Goal: Task Accomplishment & Management: Manage account settings

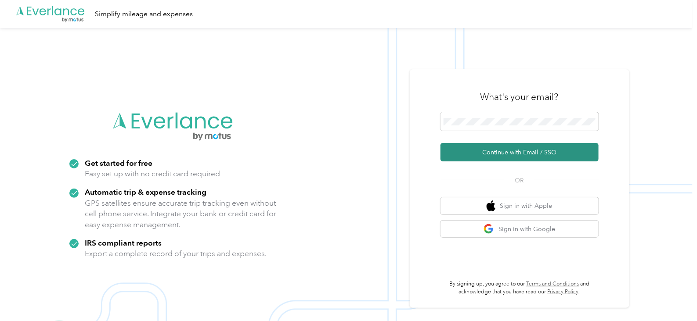
click at [540, 152] on button "Continue with Email / SSO" at bounding box center [519, 152] width 158 height 18
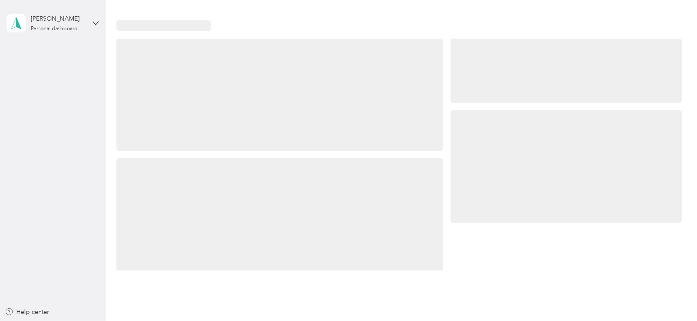
click at [467, 118] on div at bounding box center [566, 166] width 231 height 112
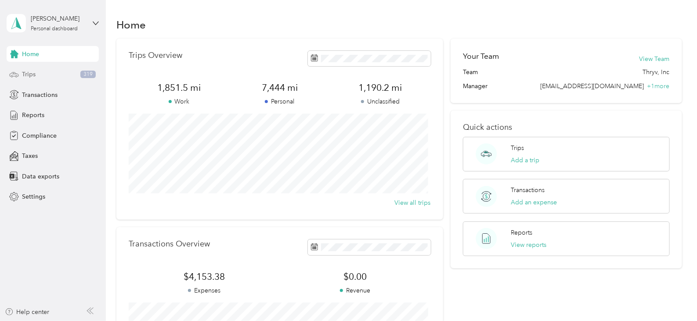
click at [30, 74] on span "Trips" at bounding box center [29, 74] width 14 height 9
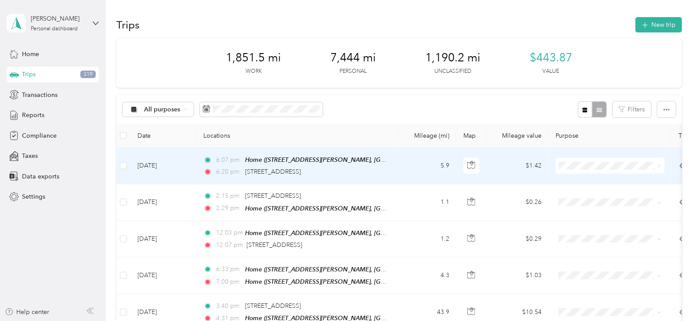
click at [588, 201] on body "[PERSON_NAME] Personal dashboard Home Trips 319 Transactions Reports Compliance…" at bounding box center [346, 160] width 693 height 321
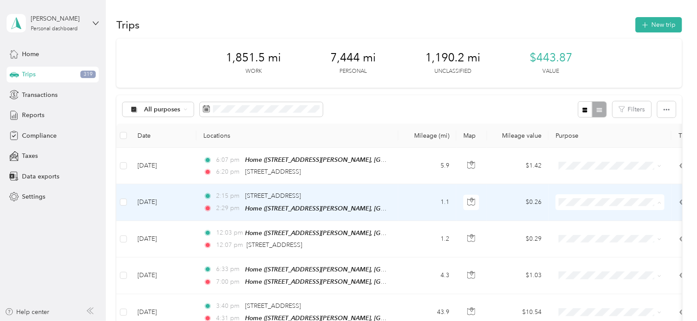
click at [580, 213] on span "Thryv, Inc" at bounding box center [617, 217] width 81 height 9
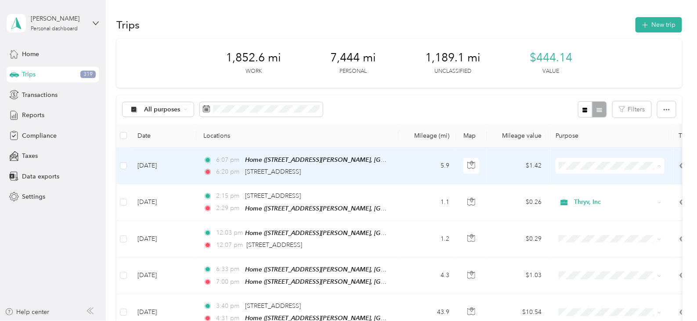
click at [580, 196] on span "Personal" at bounding box center [617, 197] width 81 height 9
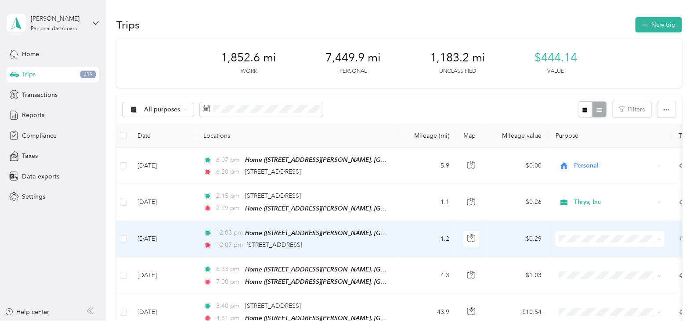
click at [575, 253] on span "Thryv, Inc" at bounding box center [610, 253] width 97 height 9
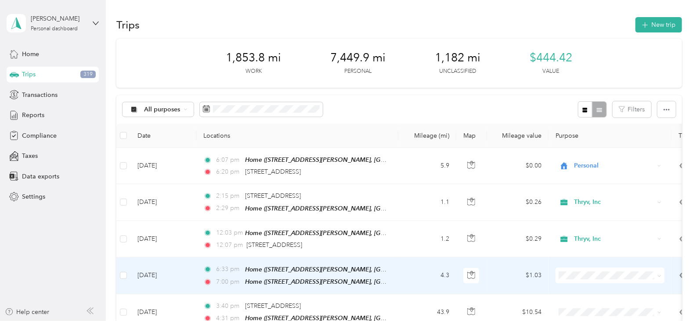
click at [588, 303] on span "Personal" at bounding box center [617, 303] width 81 height 9
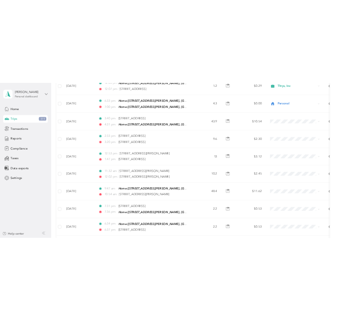
scroll to position [231, 0]
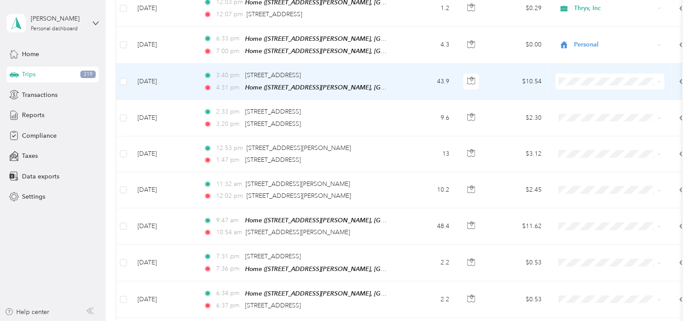
click at [577, 97] on li "Thryv, Inc" at bounding box center [610, 94] width 109 height 15
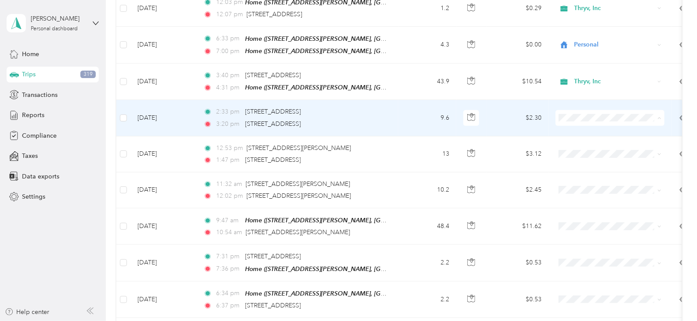
click at [581, 130] on span "Thryv, Inc" at bounding box center [617, 130] width 81 height 9
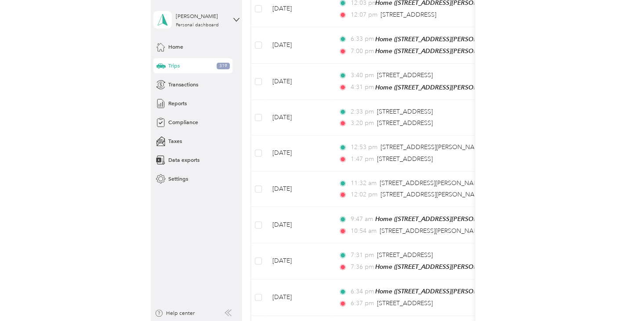
scroll to position [290, 0]
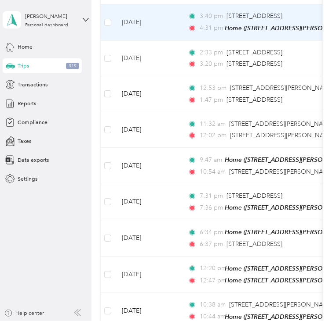
click at [263, 41] on td "3:40 pm [STREET_ADDRESS] 4:31 pm Home ([STREET_ADDRESS][PERSON_NAME], [GEOGRAPH…" at bounding box center [281, 22] width 202 height 36
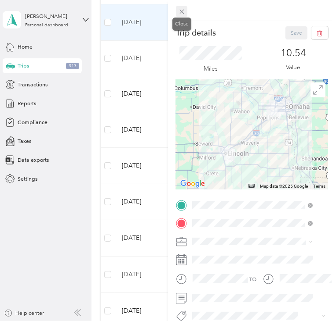
click at [184, 14] on icon at bounding box center [181, 11] width 7 height 7
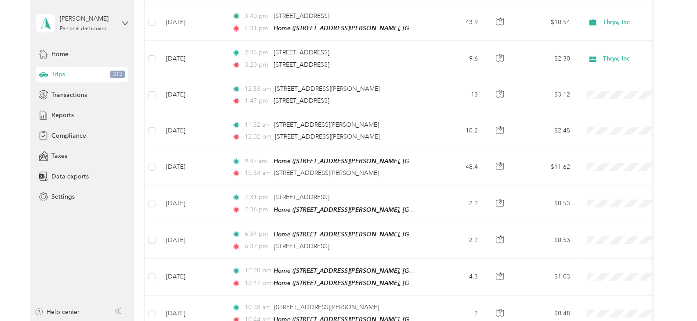
scroll to position [231, 0]
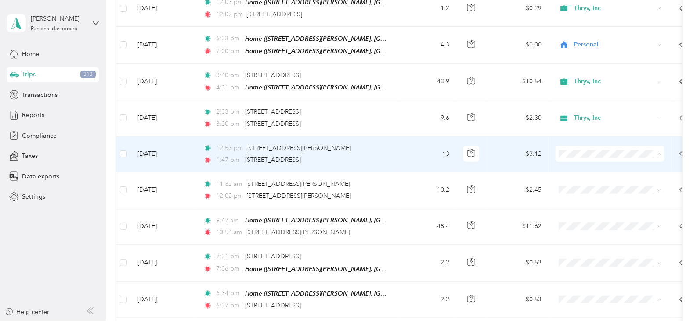
click at [584, 167] on span "Thryv, Inc" at bounding box center [617, 166] width 81 height 9
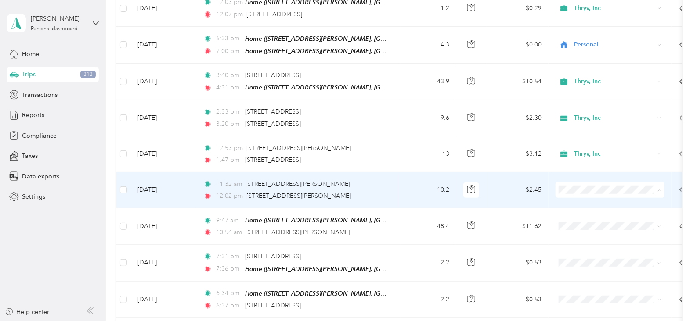
click at [593, 203] on span "Thryv, Inc" at bounding box center [617, 202] width 81 height 9
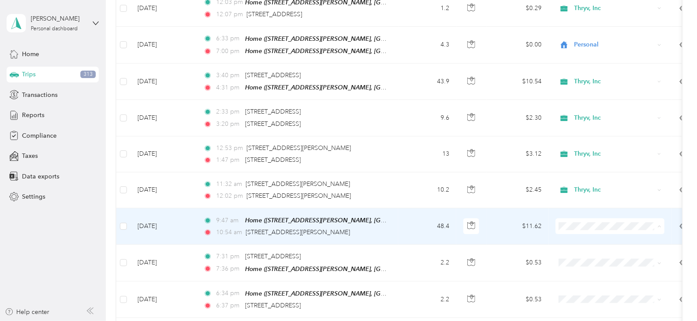
click at [580, 238] on span "Thryv, Inc" at bounding box center [617, 239] width 81 height 9
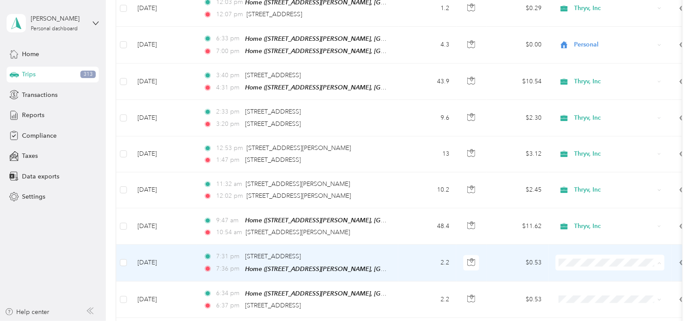
click at [580, 291] on li "Personal" at bounding box center [610, 290] width 109 height 15
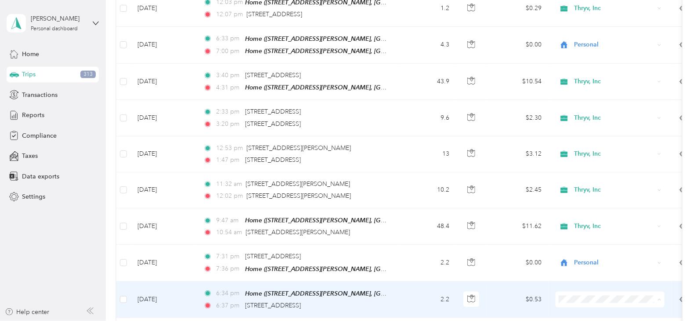
click at [580, 279] on span "Personal" at bounding box center [617, 278] width 81 height 9
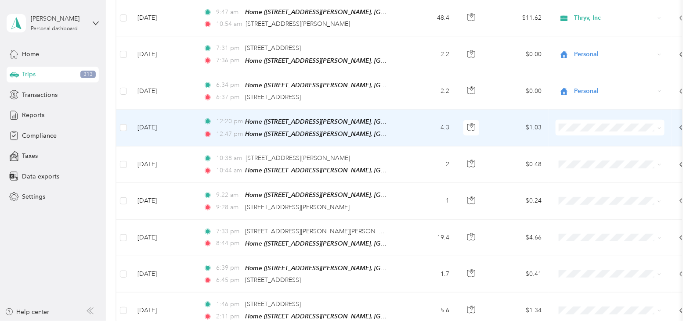
scroll to position [439, 0]
click at [578, 154] on span "Personal" at bounding box center [617, 154] width 81 height 9
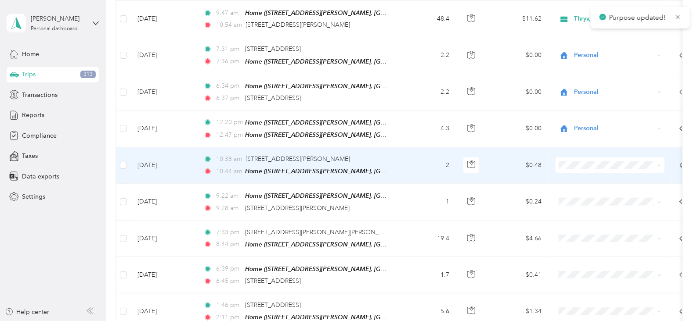
click at [575, 189] on span "Personal" at bounding box center [610, 190] width 97 height 9
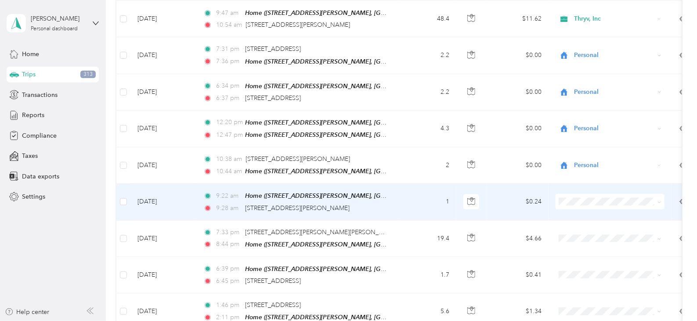
click at [580, 225] on span "Personal" at bounding box center [617, 226] width 81 height 9
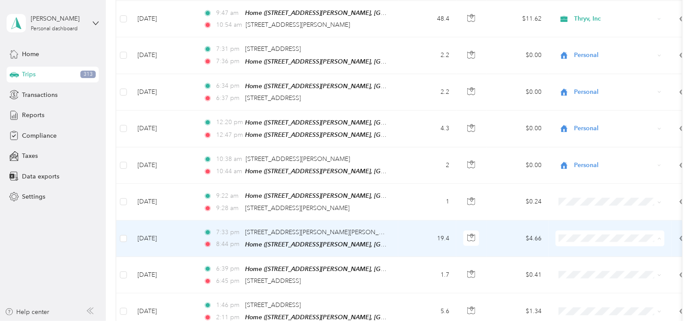
click at [584, 263] on span "Personal" at bounding box center [617, 262] width 81 height 9
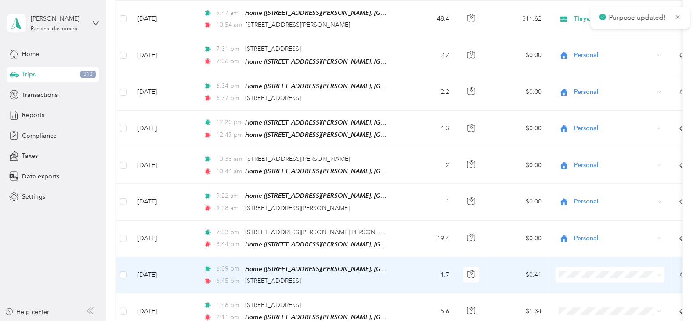
click at [579, 296] on span "Personal" at bounding box center [617, 294] width 81 height 9
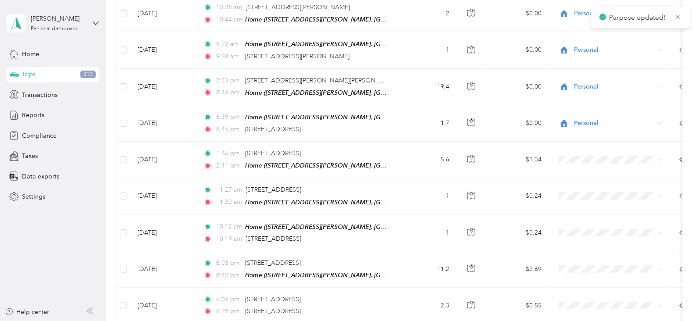
scroll to position [597, 0]
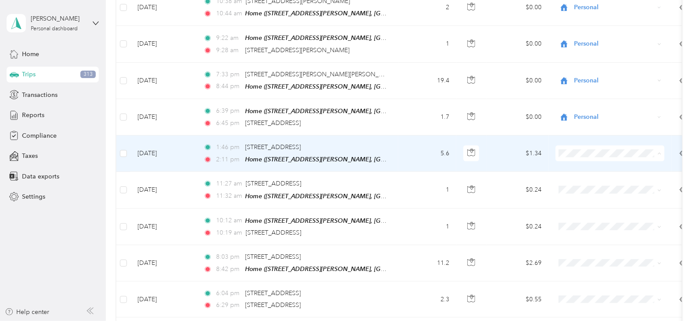
click at [577, 161] on span "Thryv, Inc" at bounding box center [610, 161] width 97 height 9
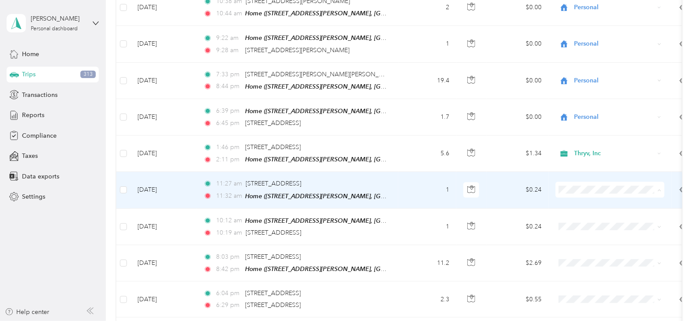
click at [582, 199] on li "Thryv, Inc" at bounding box center [610, 197] width 109 height 15
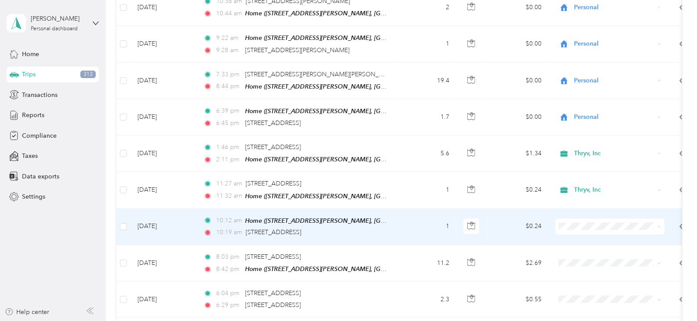
click at [588, 230] on span "Thryv, Inc" at bounding box center [617, 233] width 81 height 9
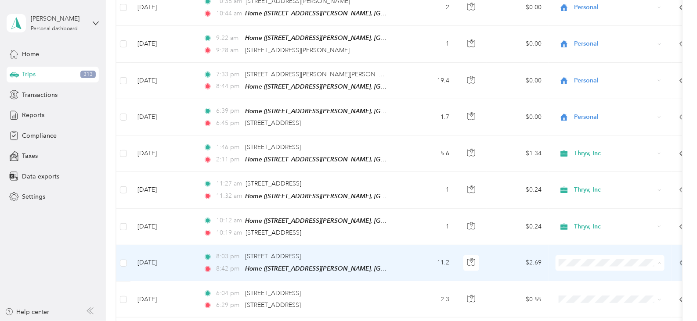
click at [580, 283] on span "Personal" at bounding box center [617, 285] width 81 height 9
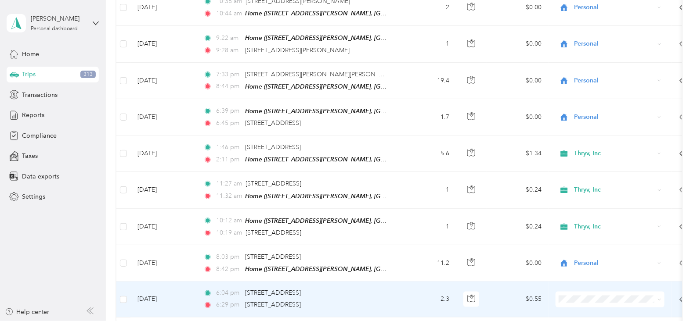
click at [582, 275] on li "Personal" at bounding box center [610, 270] width 109 height 15
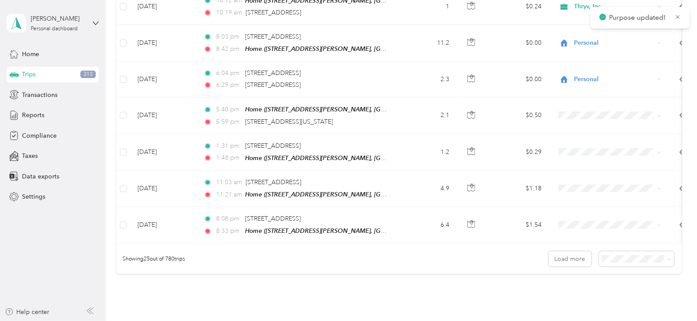
scroll to position [819, 0]
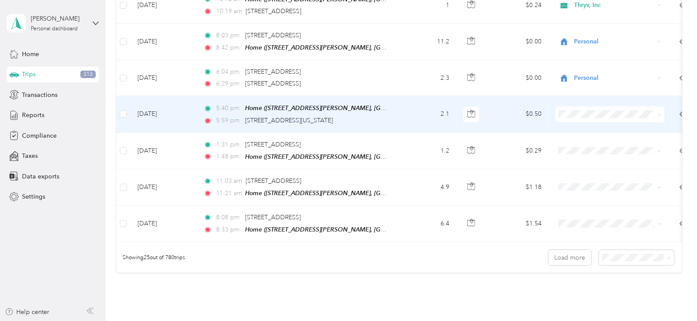
click at [578, 132] on span "Personal" at bounding box center [617, 134] width 81 height 9
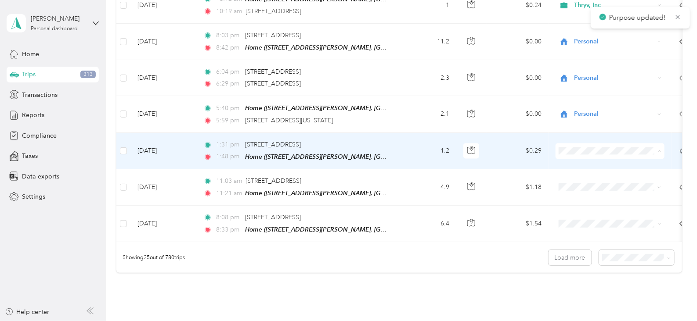
click at [577, 157] on li "Thryv, Inc" at bounding box center [610, 155] width 109 height 15
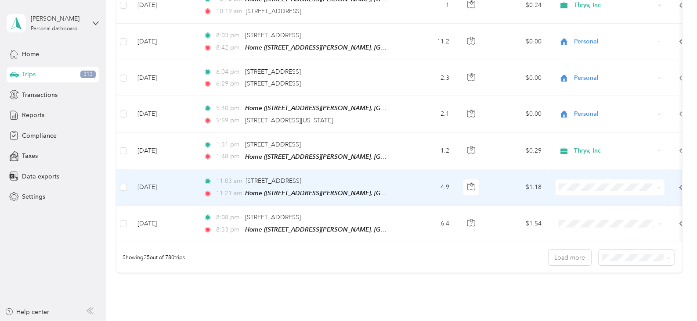
click at [581, 188] on span "Thryv, Inc" at bounding box center [617, 188] width 81 height 9
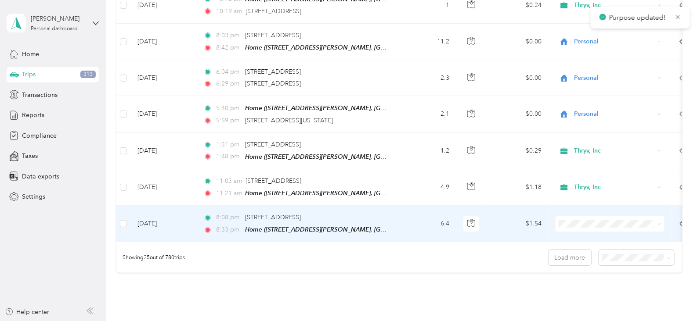
click at [583, 225] on span "Thryv, Inc" at bounding box center [617, 227] width 81 height 9
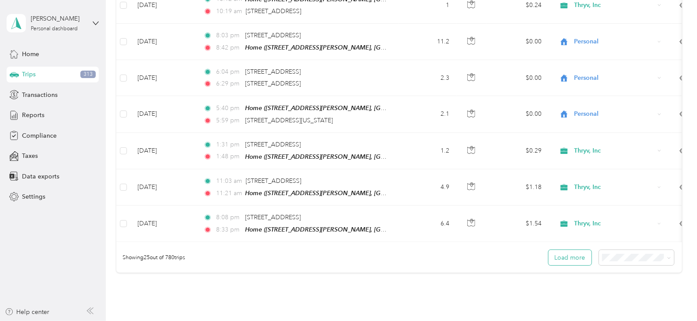
click at [566, 254] on button "Load more" at bounding box center [569, 257] width 43 height 15
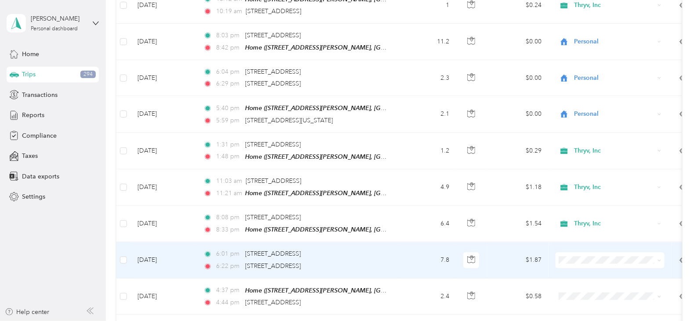
click at [584, 278] on span "Personal" at bounding box center [617, 277] width 81 height 9
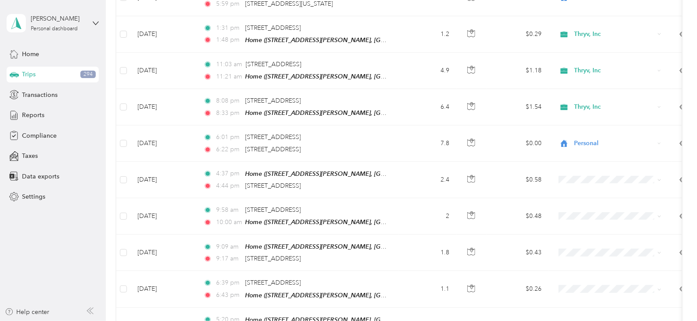
scroll to position [956, 0]
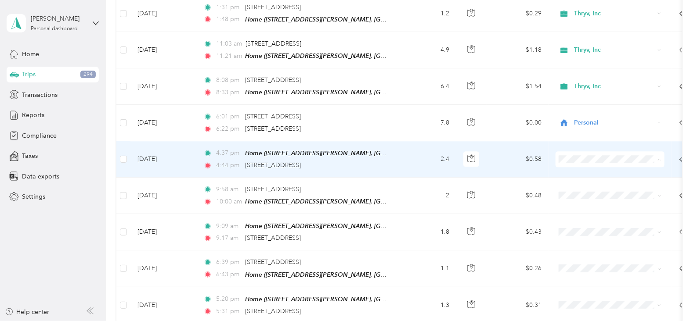
click at [573, 159] on span "Thryv, Inc" at bounding box center [610, 162] width 97 height 9
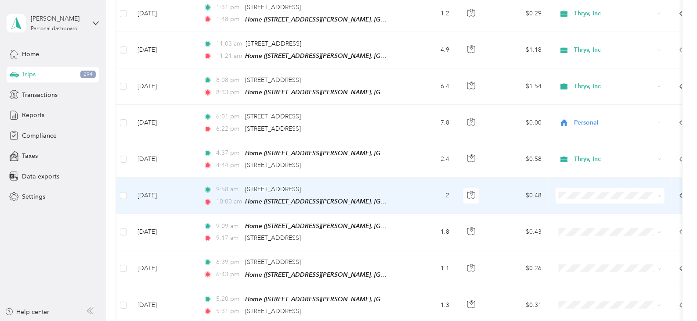
click at [577, 200] on span "Thryv, Inc" at bounding box center [617, 198] width 81 height 9
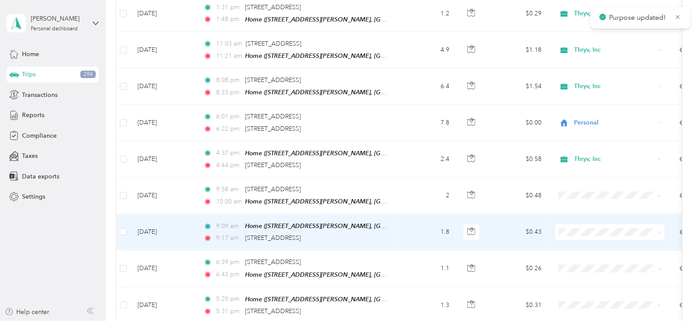
click at [573, 214] on td at bounding box center [609, 232] width 123 height 36
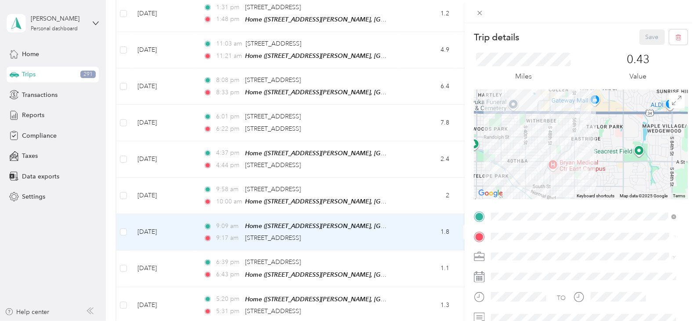
click at [411, 110] on div "Trip details Save This trip cannot be edited because it is either under review,…" at bounding box center [348, 160] width 697 height 321
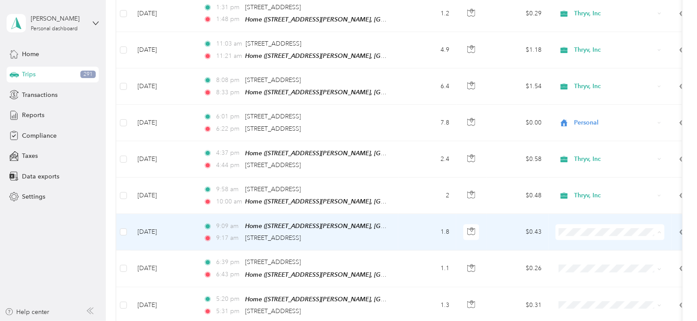
click at [583, 237] on li "Thryv, Inc" at bounding box center [610, 234] width 109 height 15
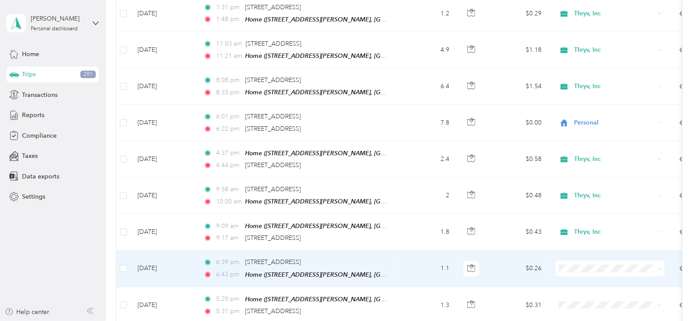
click at [577, 286] on li "Personal" at bounding box center [610, 281] width 109 height 15
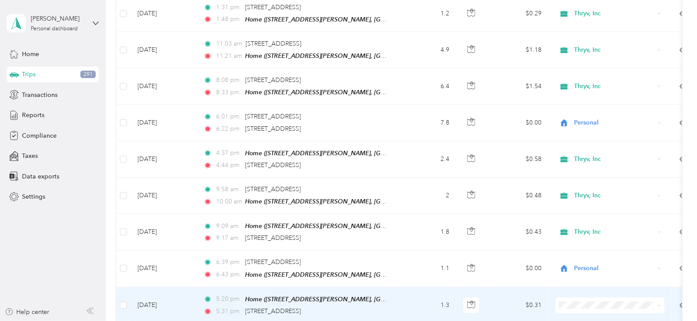
click at [586, 276] on li "Personal" at bounding box center [610, 273] width 109 height 15
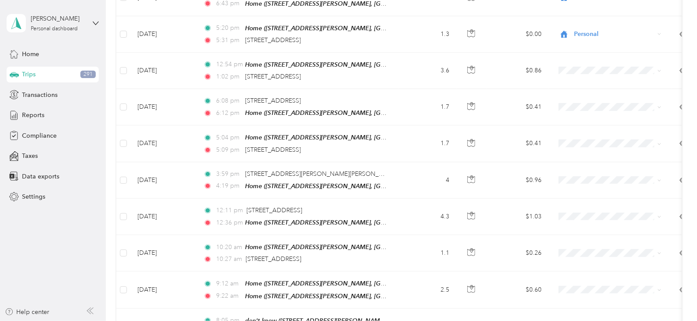
scroll to position [1225, 0]
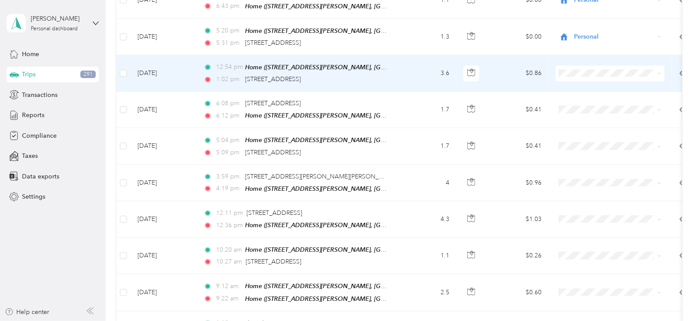
click at [575, 73] on span "Thryv, Inc" at bounding box center [610, 73] width 97 height 9
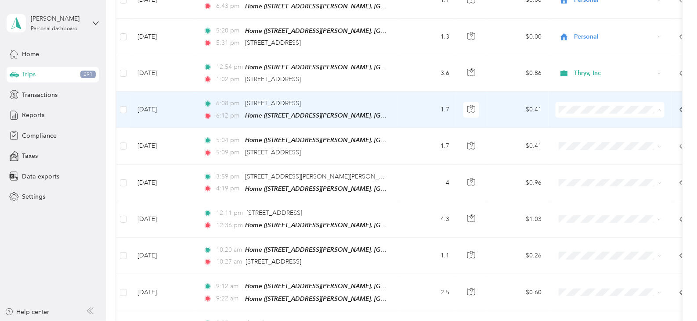
click at [581, 110] on span "Thryv, Inc" at bounding box center [617, 109] width 81 height 9
click at [581, 105] on span "Thryv, Inc" at bounding box center [614, 110] width 80 height 10
click at [582, 122] on span "Personal" at bounding box center [617, 125] width 81 height 9
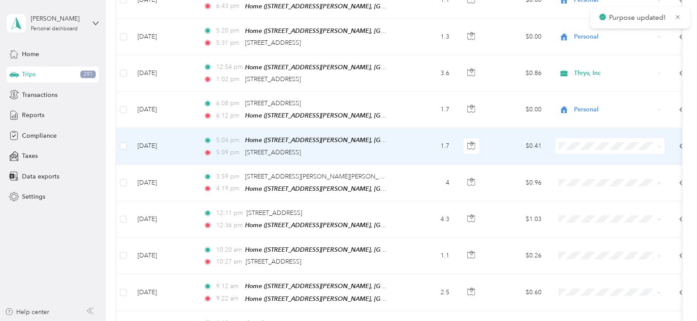
click at [578, 160] on span "Personal" at bounding box center [617, 161] width 81 height 9
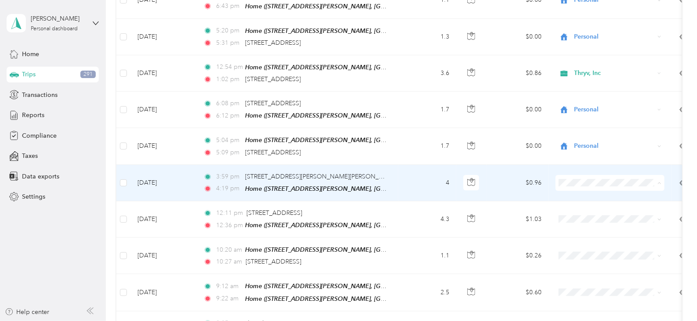
click at [577, 182] on span "Thryv, Inc" at bounding box center [617, 181] width 81 height 9
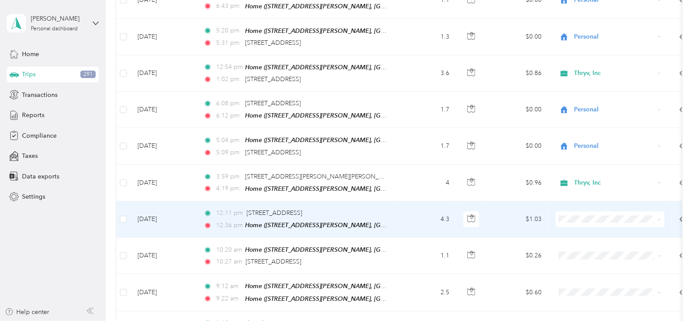
click at [579, 220] on span "Thryv, Inc" at bounding box center [617, 217] width 81 height 9
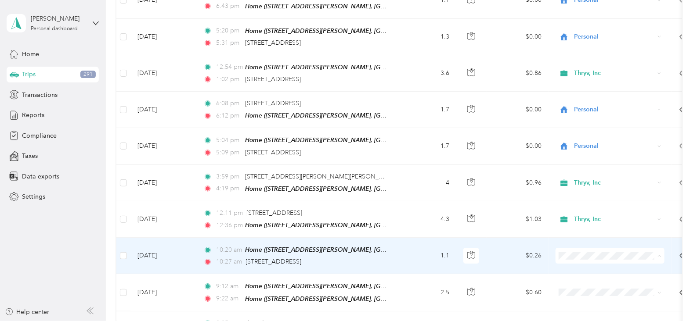
click at [587, 250] on span "Thryv, Inc" at bounding box center [617, 253] width 81 height 9
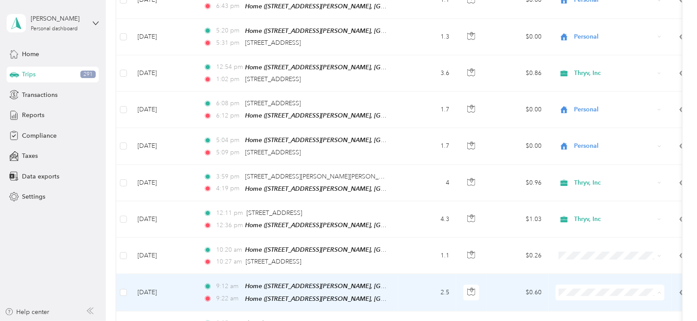
click at [586, 289] on span "Thryv, Inc" at bounding box center [617, 289] width 81 height 9
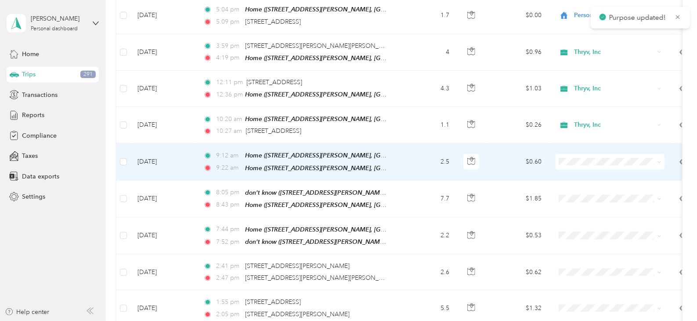
scroll to position [1371, 0]
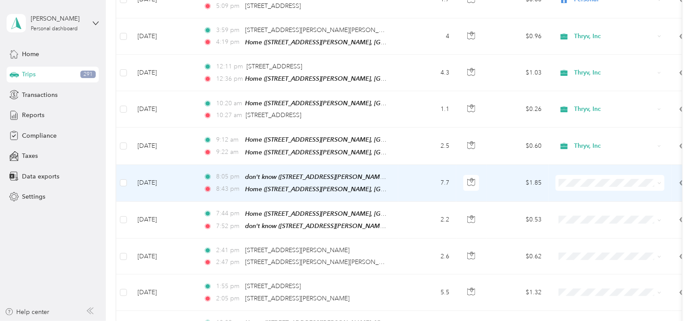
click at [578, 194] on span "Personal" at bounding box center [617, 193] width 81 height 9
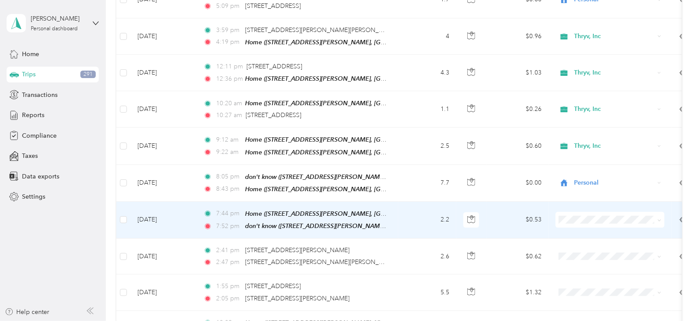
click at [574, 229] on span "Personal" at bounding box center [610, 228] width 97 height 9
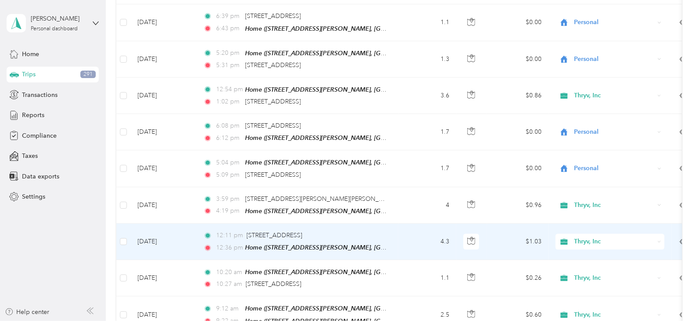
scroll to position [1155, 0]
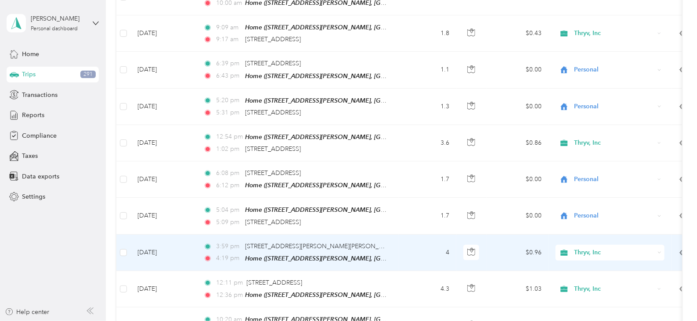
click at [579, 248] on span "Thryv, Inc" at bounding box center [614, 253] width 80 height 10
click at [581, 269] on li "Personal" at bounding box center [610, 267] width 109 height 15
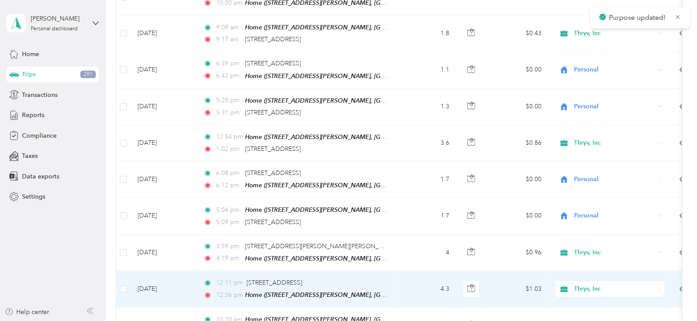
click at [581, 285] on span "Thryv, Inc" at bounding box center [614, 290] width 80 height 10
click at [580, 303] on span "Personal" at bounding box center [617, 301] width 81 height 9
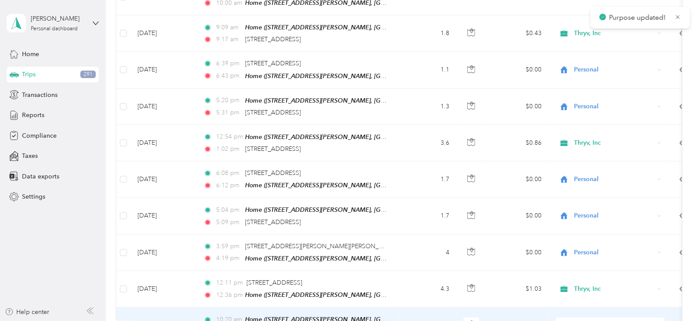
click at [580, 321] on span "Thryv, Inc" at bounding box center [614, 326] width 80 height 10
click at [584, 294] on li "Personal" at bounding box center [610, 291] width 109 height 15
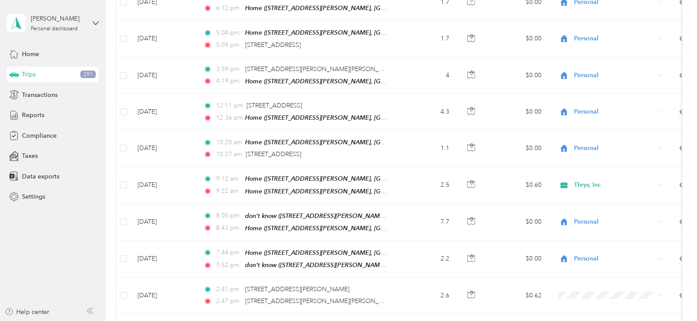
scroll to position [1348, 0]
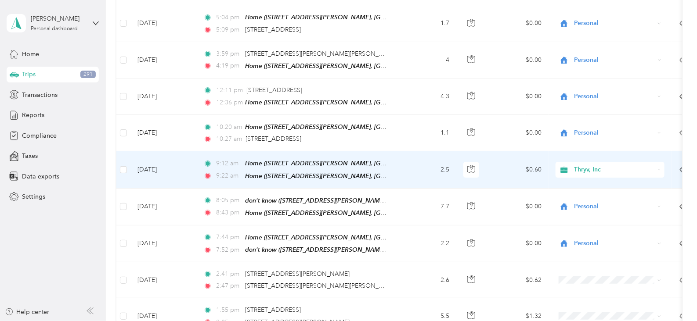
click at [577, 165] on span "Thryv, Inc" at bounding box center [614, 170] width 80 height 10
click at [581, 182] on span "Personal" at bounding box center [617, 180] width 81 height 9
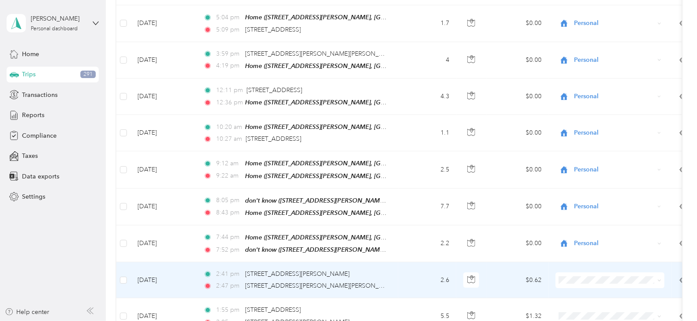
click at [577, 274] on span "Thryv, Inc" at bounding box center [617, 273] width 81 height 9
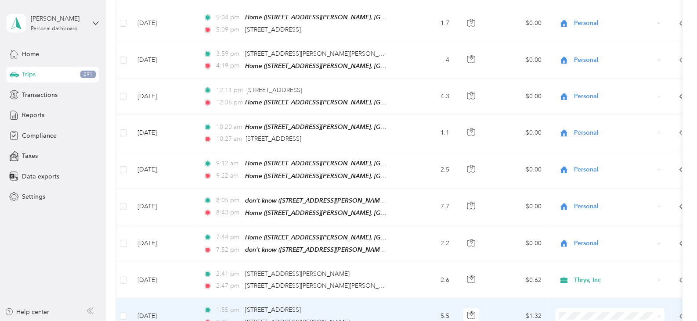
click at [580, 266] on li "Thryv, Inc" at bounding box center [610, 263] width 109 height 15
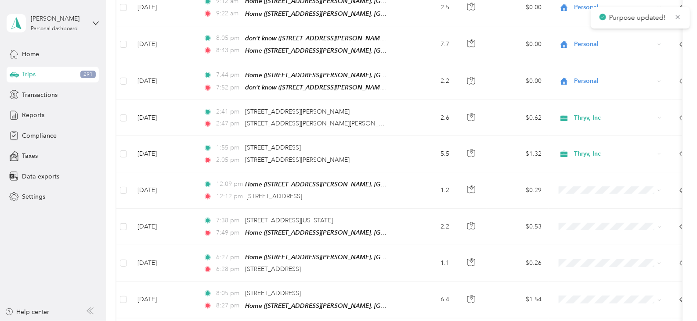
scroll to position [1526, 0]
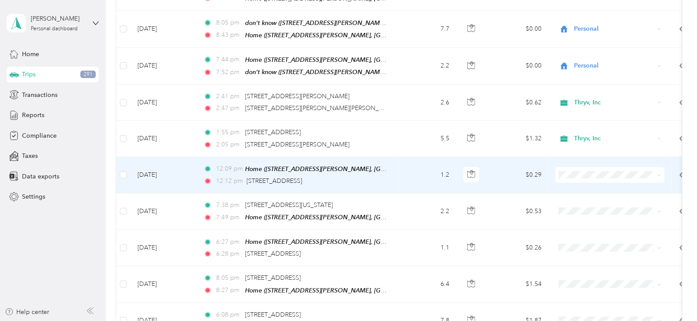
click at [581, 167] on span "Thryv, Inc" at bounding box center [617, 166] width 81 height 9
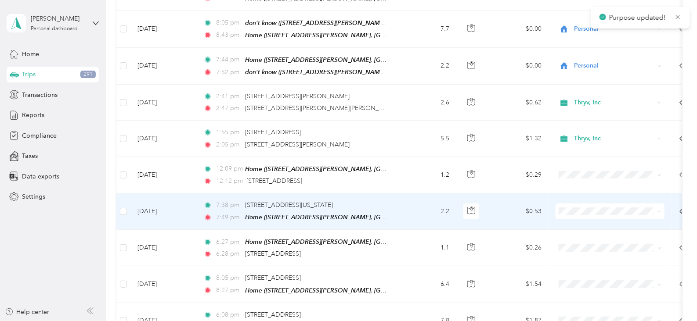
click at [577, 221] on span "Personal" at bounding box center [610, 220] width 97 height 9
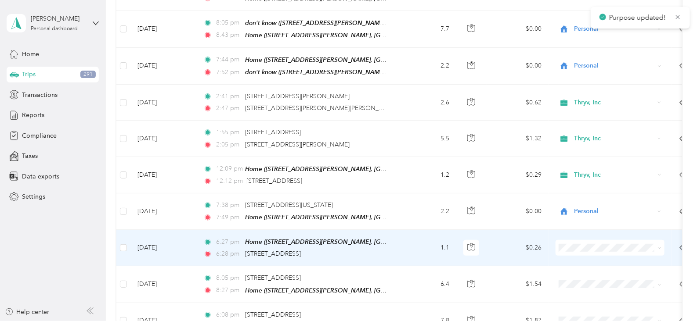
click at [577, 256] on span "Personal" at bounding box center [610, 254] width 97 height 9
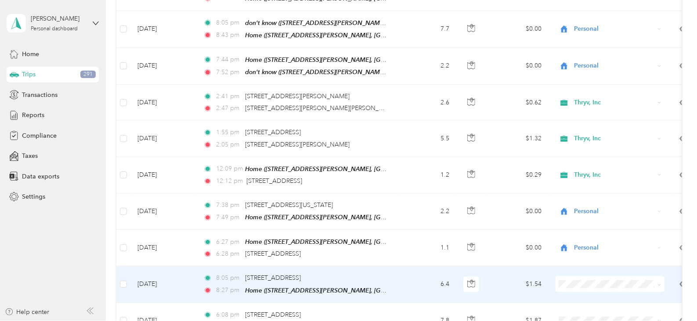
click at [582, 295] on li "Personal" at bounding box center [610, 289] width 109 height 15
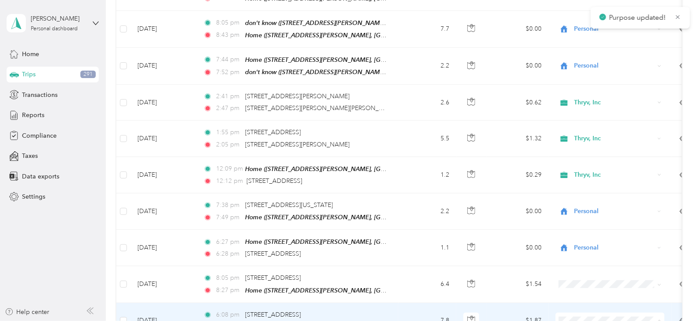
click at [577, 282] on li "Personal" at bounding box center [610, 280] width 109 height 15
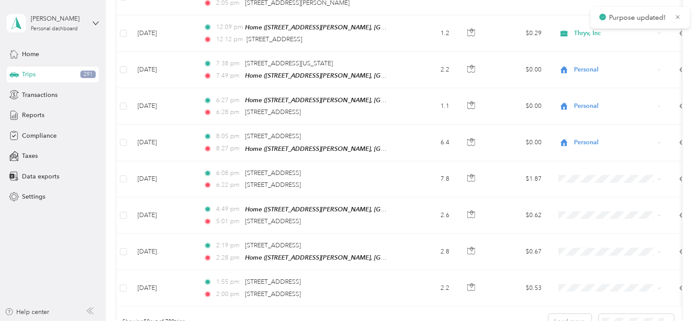
scroll to position [1670, 0]
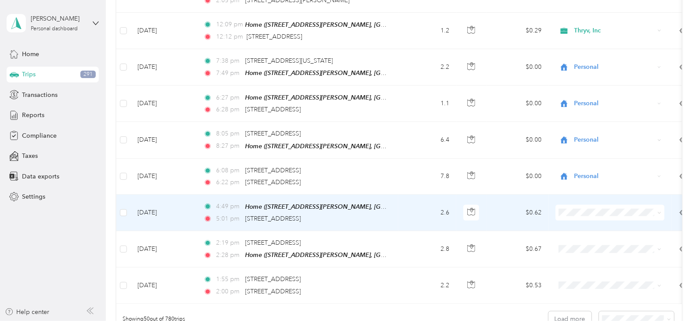
click at [577, 205] on span at bounding box center [610, 213] width 109 height 16
click at [579, 219] on span "Personal" at bounding box center [617, 217] width 81 height 9
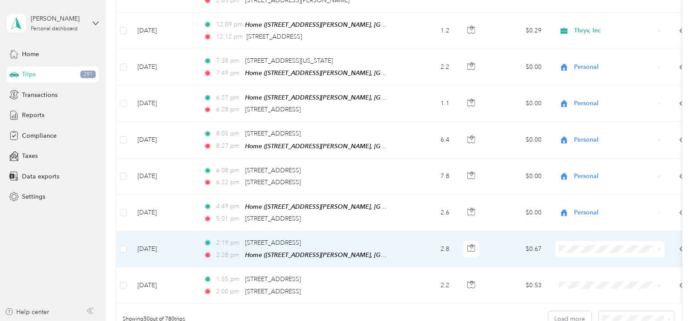
click at [593, 240] on span "Thryv, Inc" at bounding box center [617, 241] width 81 height 9
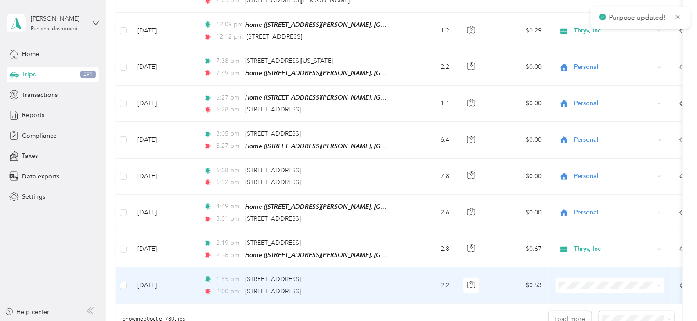
click at [588, 274] on span "Thryv, Inc" at bounding box center [617, 276] width 81 height 9
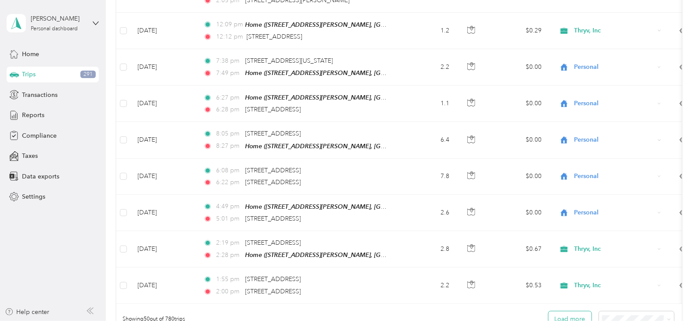
click at [569, 312] on button "Load more" at bounding box center [569, 319] width 43 height 15
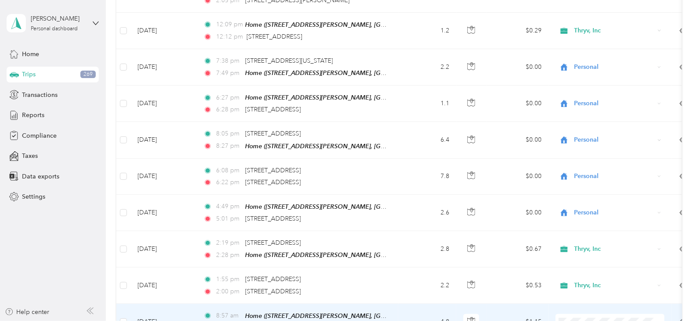
click at [601, 269] on ol "Thryv, Inc Personal" at bounding box center [610, 272] width 109 height 31
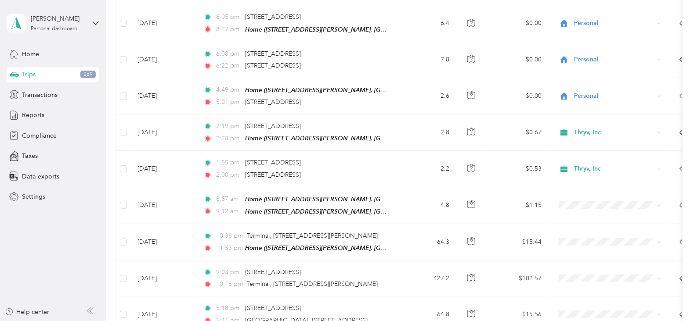
scroll to position [1809, 0]
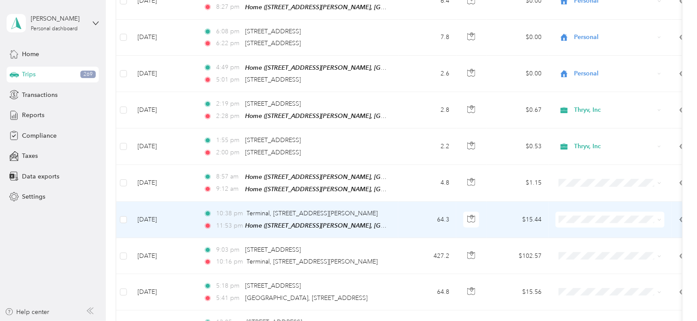
click at [579, 226] on span "Personal" at bounding box center [617, 224] width 81 height 9
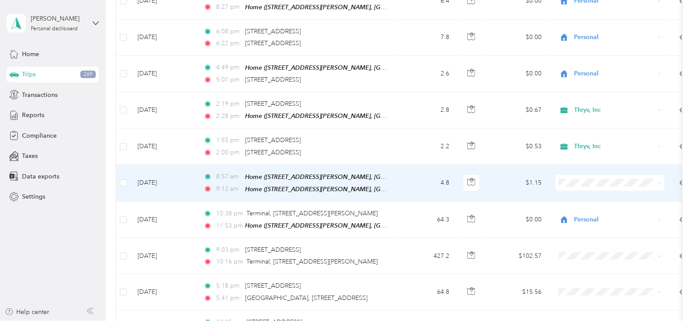
click at [580, 175] on li "Thryv, Inc" at bounding box center [610, 173] width 109 height 15
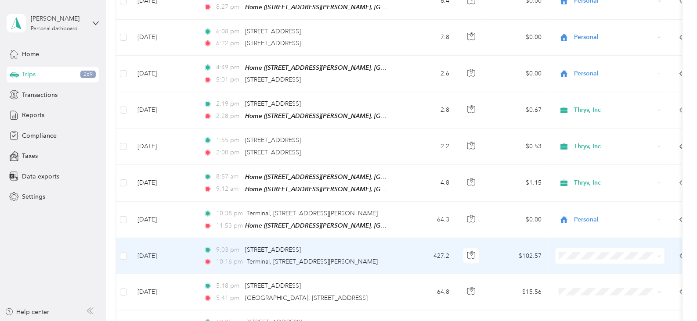
click at [577, 258] on span "Personal" at bounding box center [617, 258] width 81 height 9
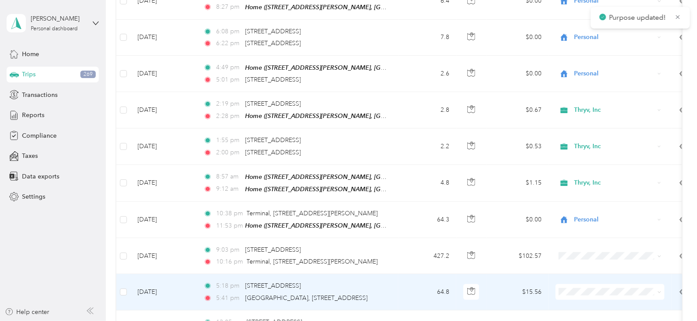
click at [582, 296] on span "Personal" at bounding box center [617, 295] width 81 height 9
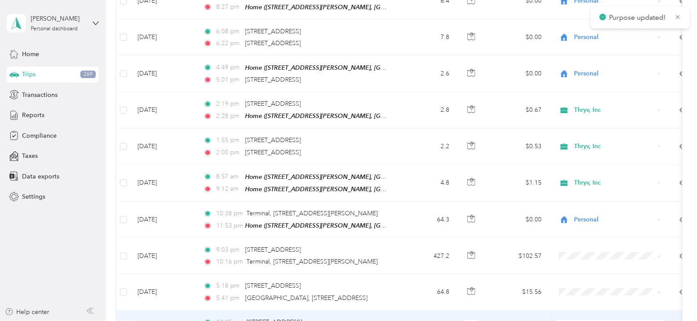
click at [582, 286] on span "Personal" at bounding box center [617, 285] width 81 height 9
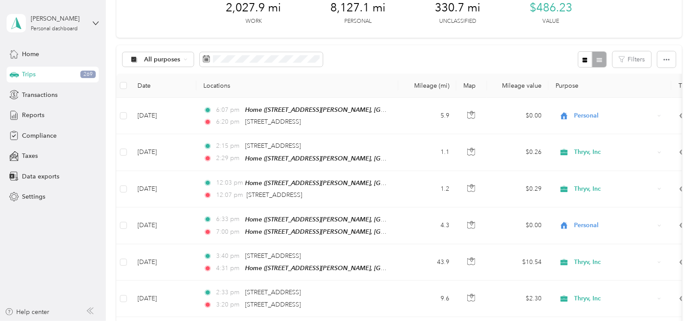
scroll to position [0, 0]
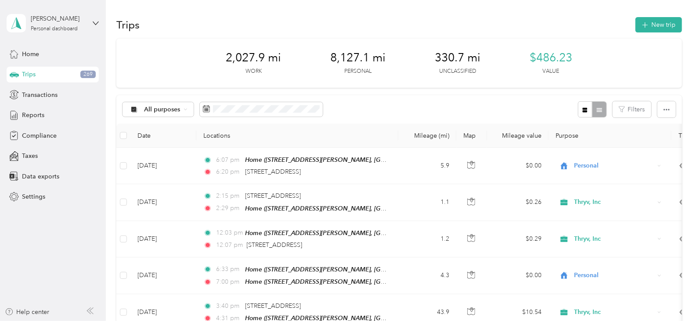
drag, startPoint x: 31, startPoint y: 113, endPoint x: 155, endPoint y: 14, distance: 159.0
drag, startPoint x: 34, startPoint y: 117, endPoint x: 232, endPoint y: 20, distance: 220.9
click at [232, 20] on div "Trips New trip" at bounding box center [399, 24] width 566 height 18
click at [35, 117] on span "Reports" at bounding box center [33, 115] width 22 height 9
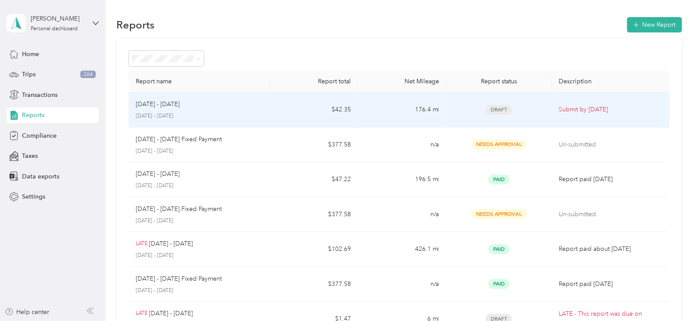
click at [252, 112] on p "[DATE] - [DATE]" at bounding box center [199, 116] width 127 height 8
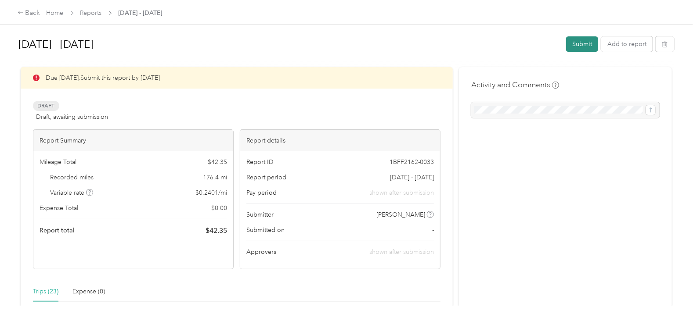
click at [577, 44] on button "Submit" at bounding box center [582, 43] width 32 height 15
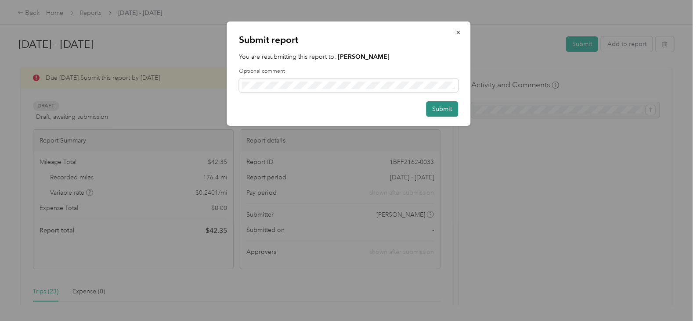
click at [448, 111] on button "Submit" at bounding box center [442, 108] width 32 height 15
